Goal: Task Accomplishment & Management: Manage account settings

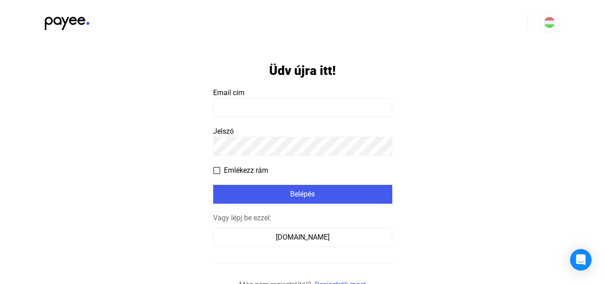
click at [264, 98] on payee-form-field "Email cím" at bounding box center [302, 102] width 179 height 30
click at [262, 96] on payee-form-field "Email cím" at bounding box center [302, 102] width 179 height 30
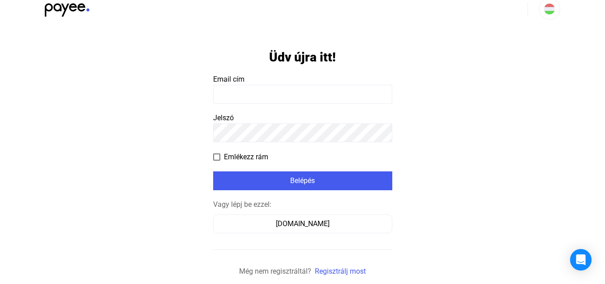
scroll to position [26, 0]
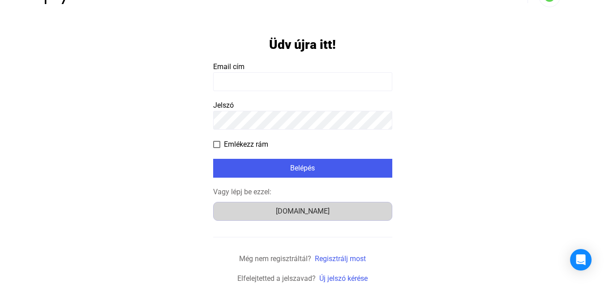
click at [292, 211] on div "Számlázz.hu" at bounding box center [302, 211] width 173 height 11
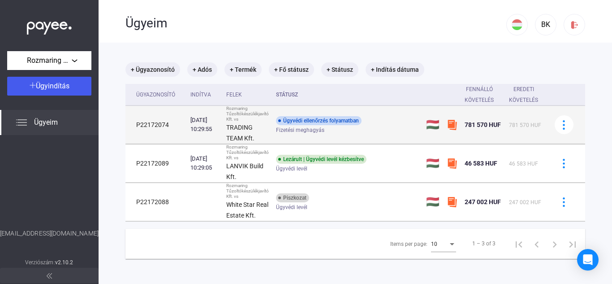
scroll to position [43, 0]
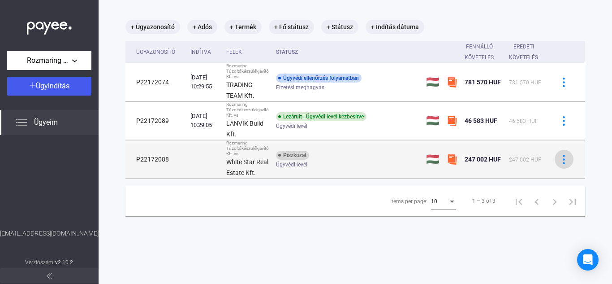
click at [563, 157] on img at bounding box center [563, 159] width 9 height 9
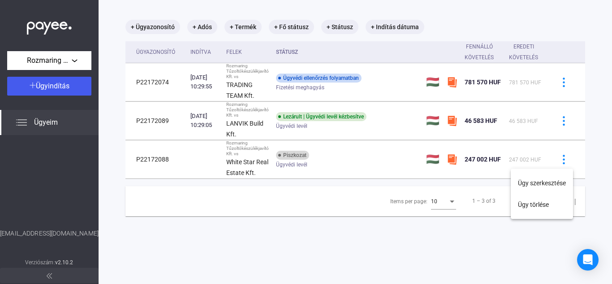
click at [343, 159] on div at bounding box center [306, 142] width 612 height 284
